Goal: Information Seeking & Learning: Learn about a topic

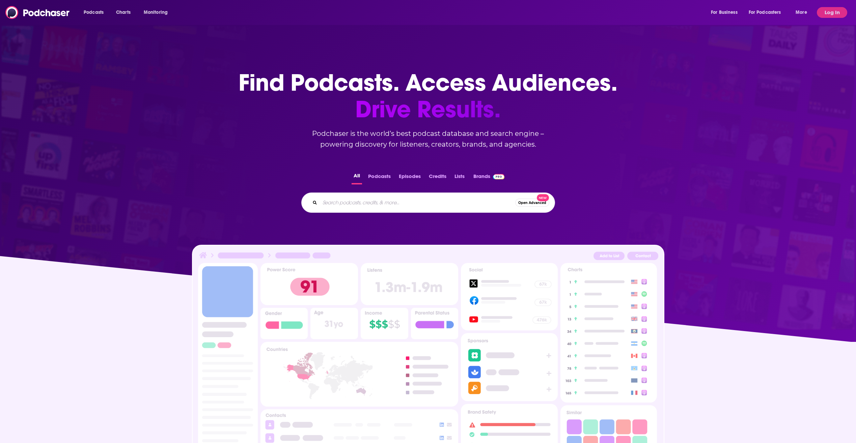
click at [364, 204] on input "Search podcasts, credits, & more..." at bounding box center [417, 202] width 195 height 11
type input "fanalytics"
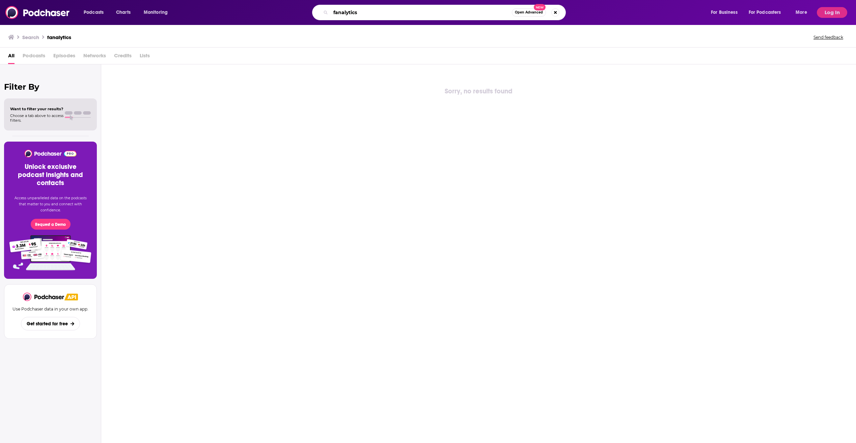
click at [346, 8] on input "fanalytics" at bounding box center [421, 12] width 181 height 11
type input "a"
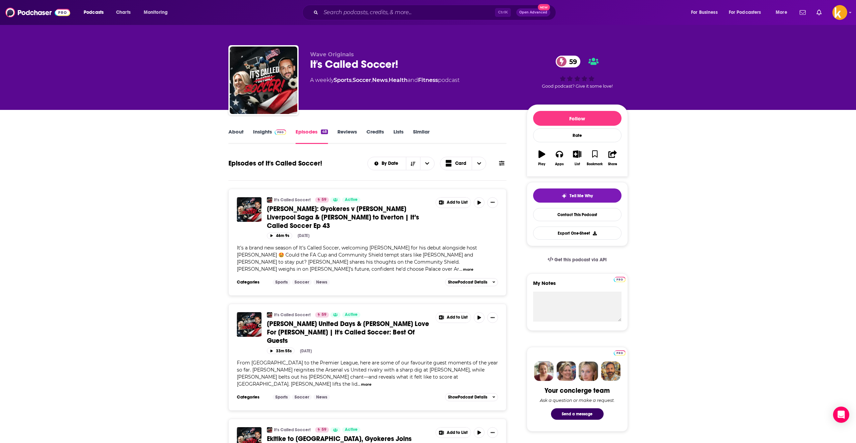
click at [235, 128] on div "About Insights Episodes 48 Reviews Credits Lists Similar" at bounding box center [367, 136] width 278 height 17
click at [235, 132] on link "About" at bounding box center [235, 137] width 15 height 16
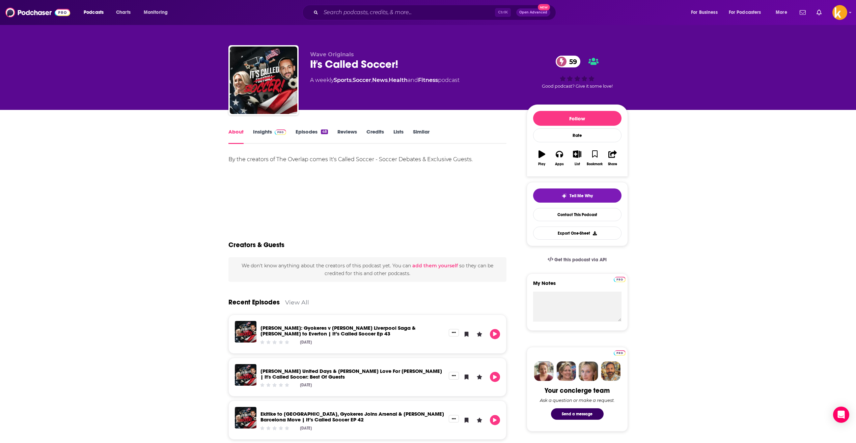
click at [254, 136] on link "Insights" at bounding box center [269, 137] width 33 height 16
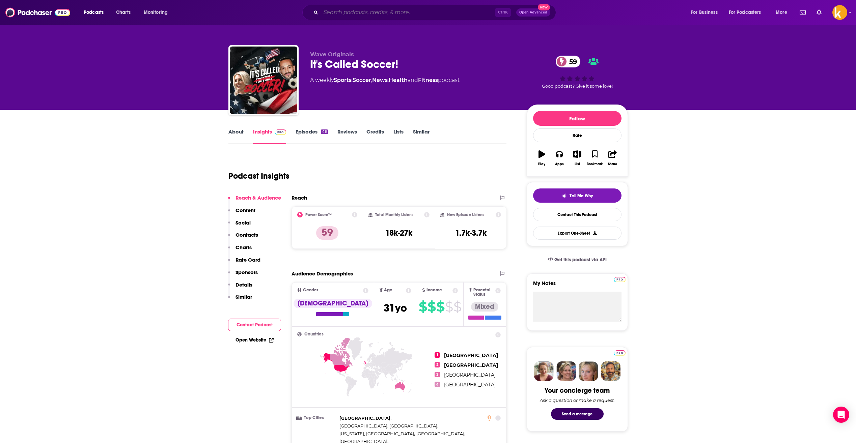
click at [405, 10] on input "Search podcasts, credits, & more..." at bounding box center [408, 12] width 174 height 11
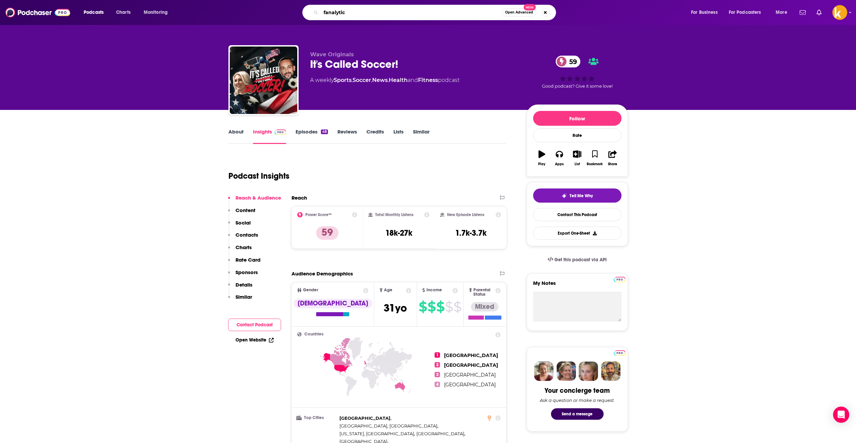
type input "fanalytics"
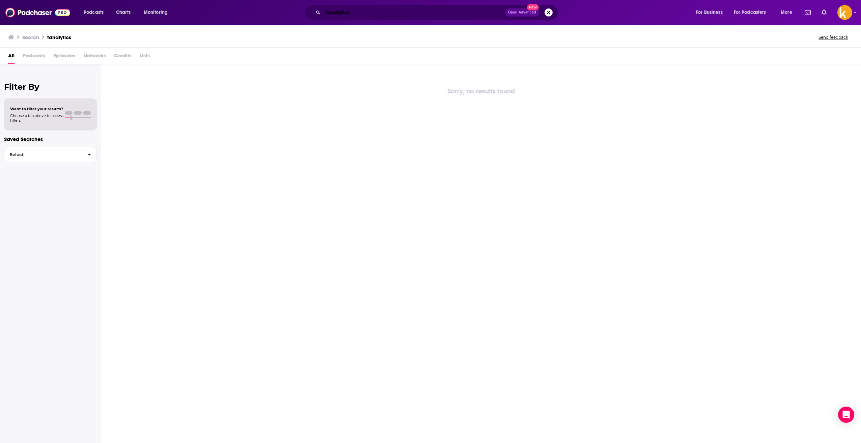
click at [371, 11] on input "fanalytics" at bounding box center [414, 12] width 182 height 11
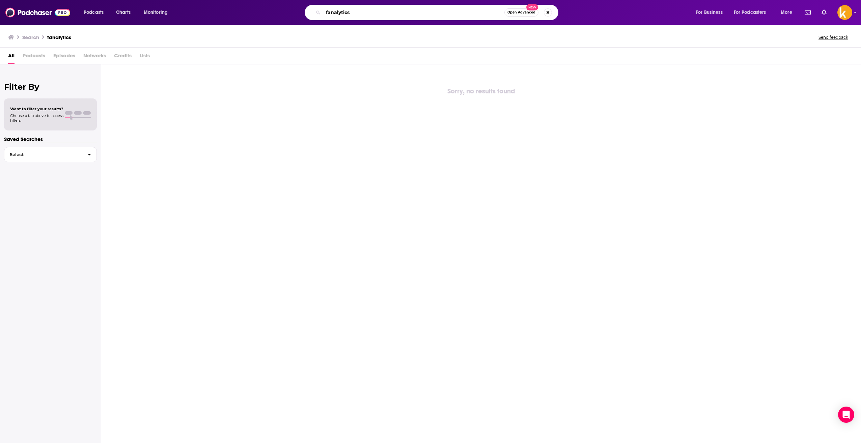
click at [371, 11] on input "fanalytics" at bounding box center [413, 12] width 181 height 11
type input "analytics"
click at [367, 16] on input "analytics" at bounding box center [413, 12] width 181 height 11
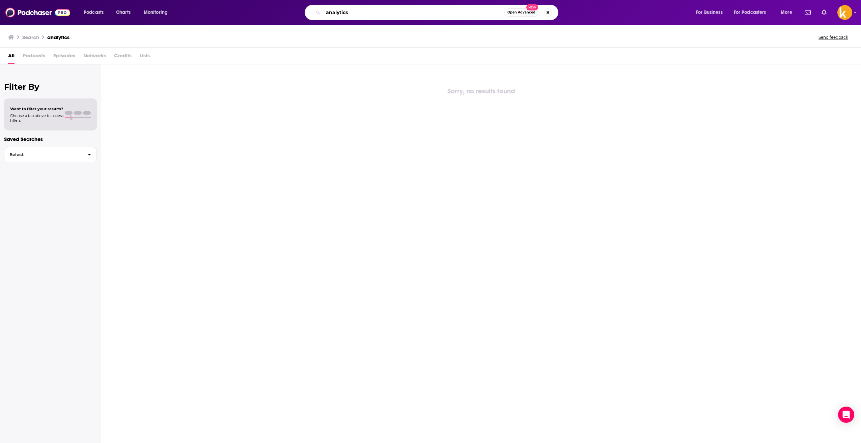
click at [367, 16] on input "analytics" at bounding box center [413, 12] width 181 height 11
click at [64, 155] on span "Select" at bounding box center [43, 154] width 78 height 4
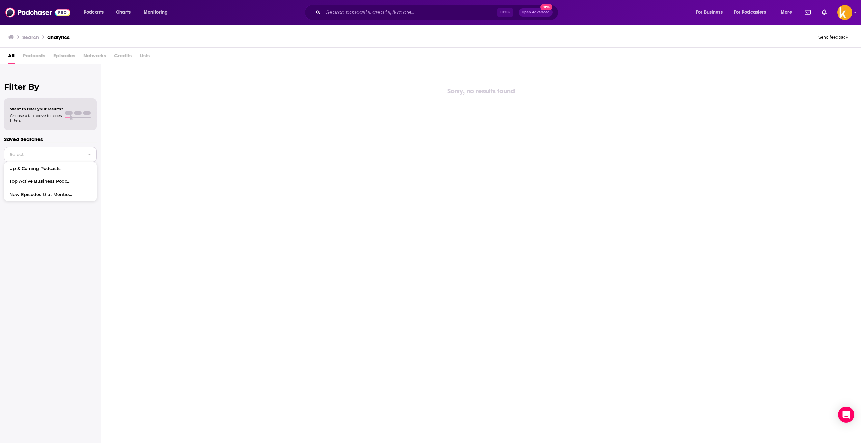
click at [64, 155] on span "Select" at bounding box center [43, 154] width 78 height 4
click at [33, 40] on div "Search analytics Send feedback" at bounding box center [429, 36] width 842 height 9
click at [33, 37] on h3 "Search" at bounding box center [30, 37] width 17 height 6
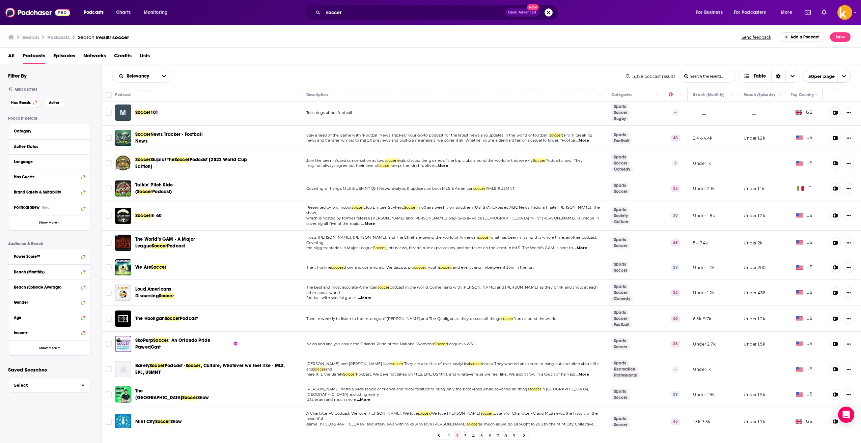
scroll to position [929, 0]
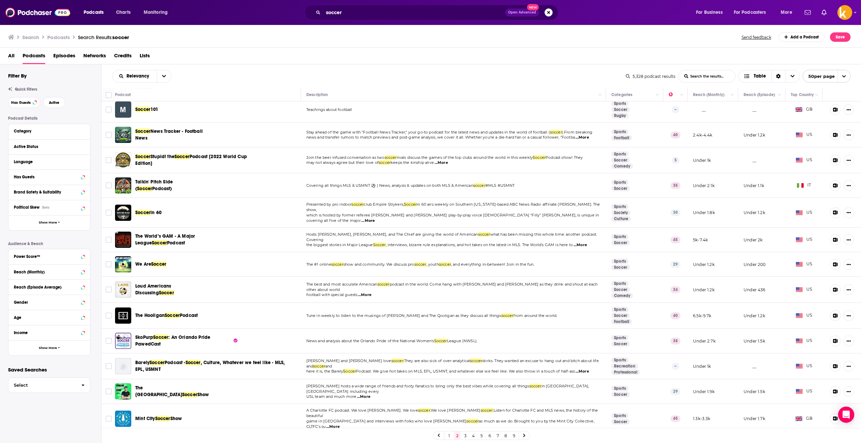
click at [465, 436] on link "3" at bounding box center [465, 436] width 7 height 8
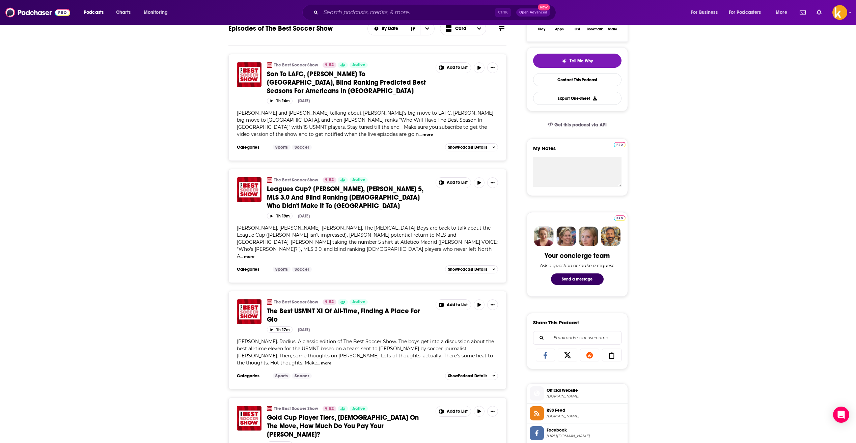
scroll to position [67, 0]
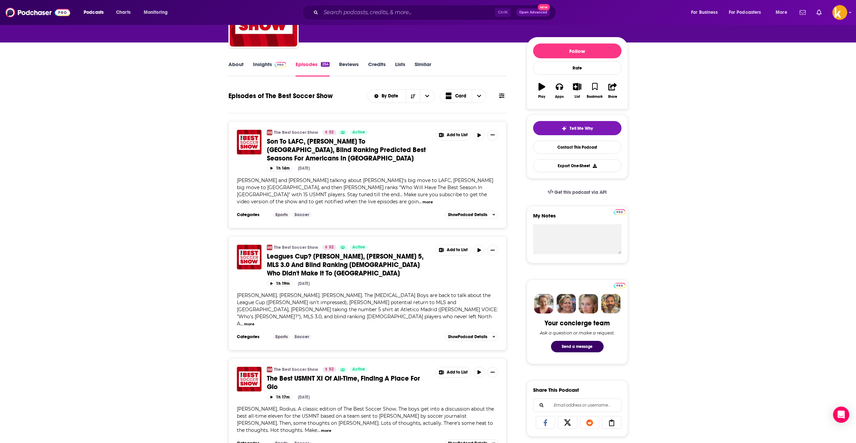
click at [278, 60] on div "About Insights Episodes 254 Reviews Credits Lists Similar" at bounding box center [367, 68] width 278 height 17
click at [277, 67] on link "Insights" at bounding box center [269, 69] width 33 height 16
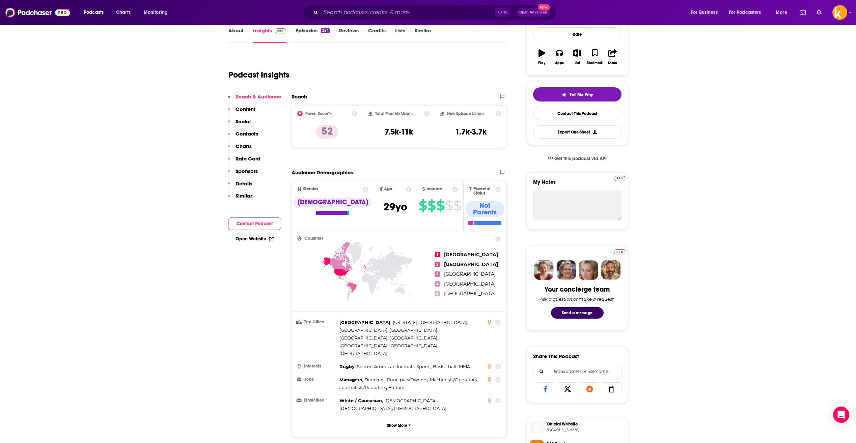
scroll to position [34, 0]
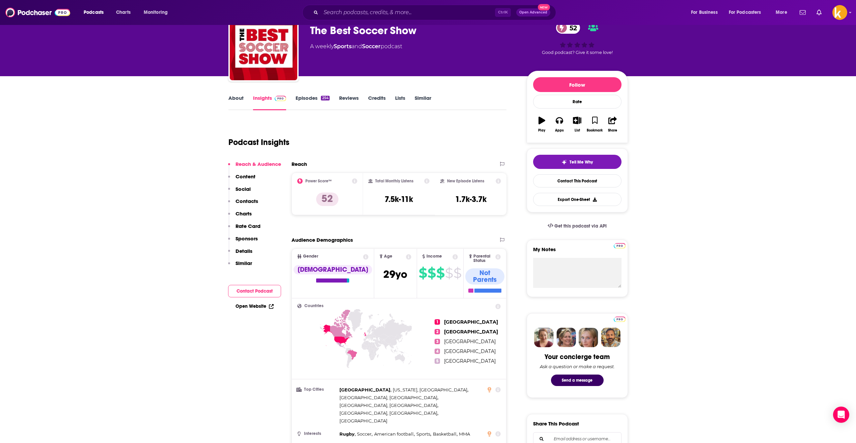
click at [301, 101] on link "Episodes 254" at bounding box center [312, 103] width 34 height 16
